Goal: Task Accomplishment & Management: Manage account settings

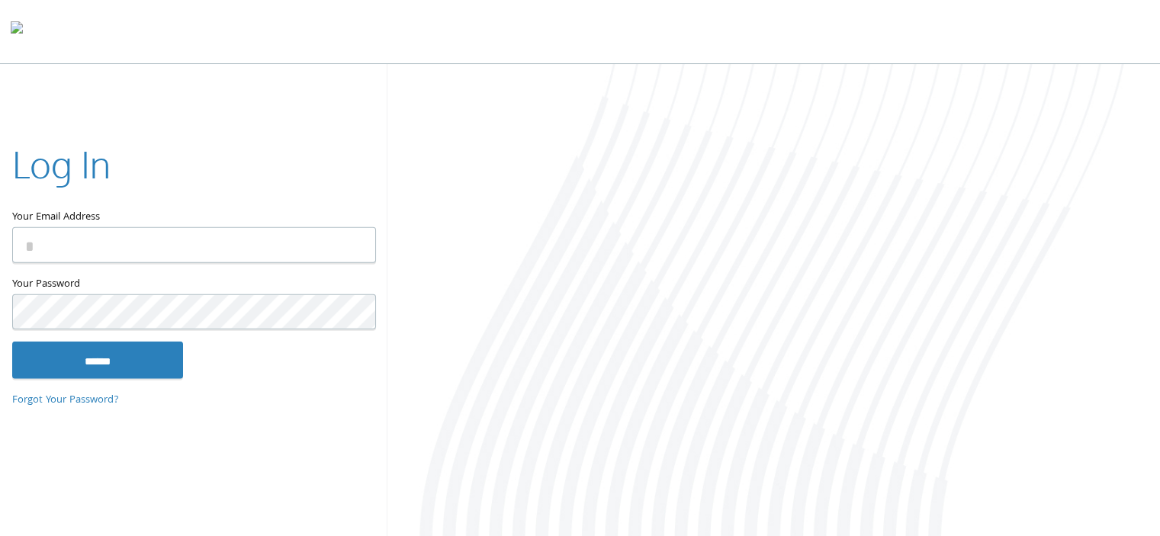
click at [210, 243] on input "Your Email Address" at bounding box center [194, 245] width 364 height 36
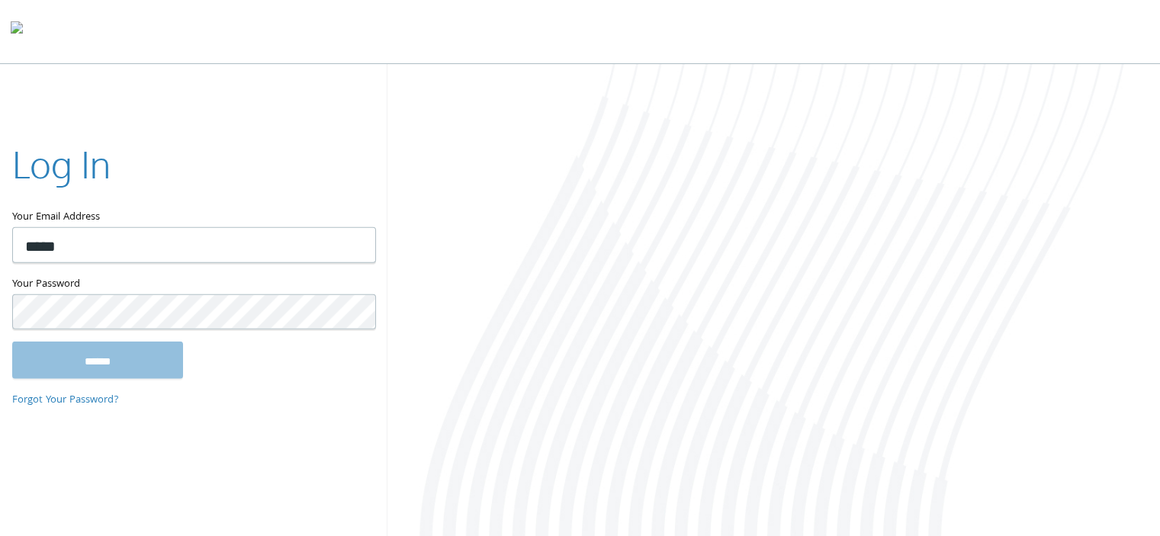
type input "******"
type input "**********"
